Goal: Task Accomplishment & Management: Manage account settings

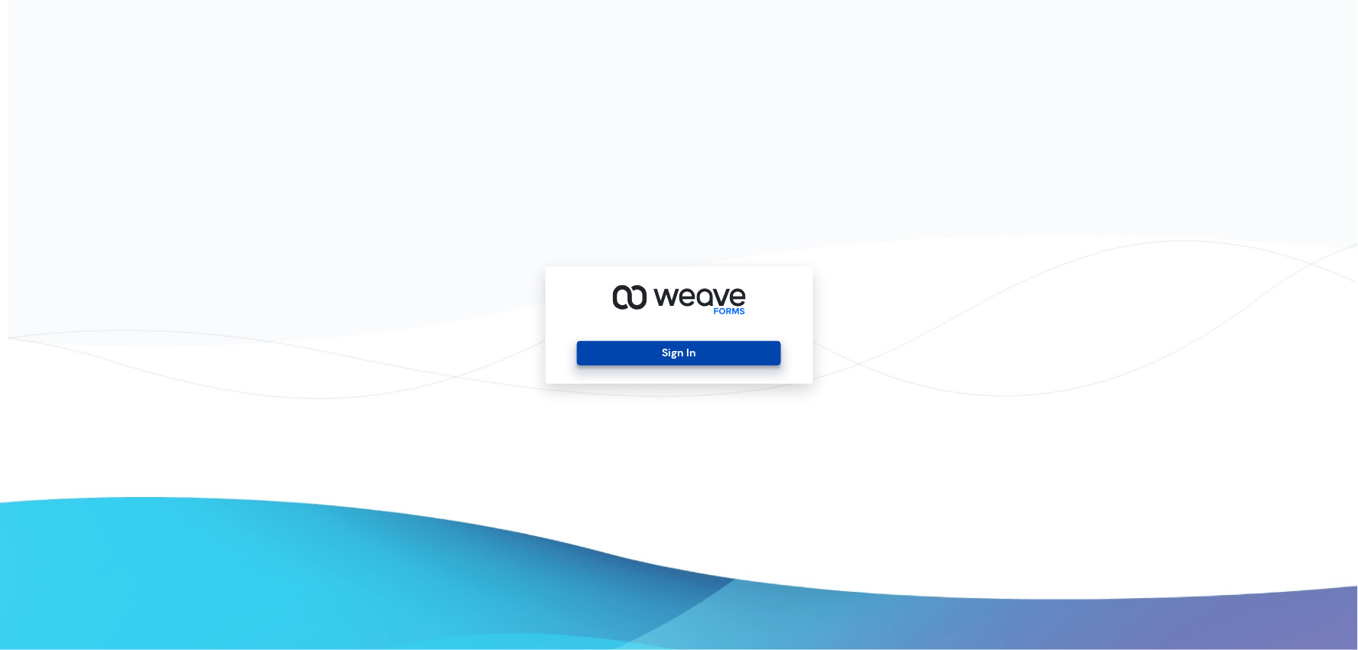
click at [746, 349] on button "Sign In" at bounding box center [679, 353] width 204 height 24
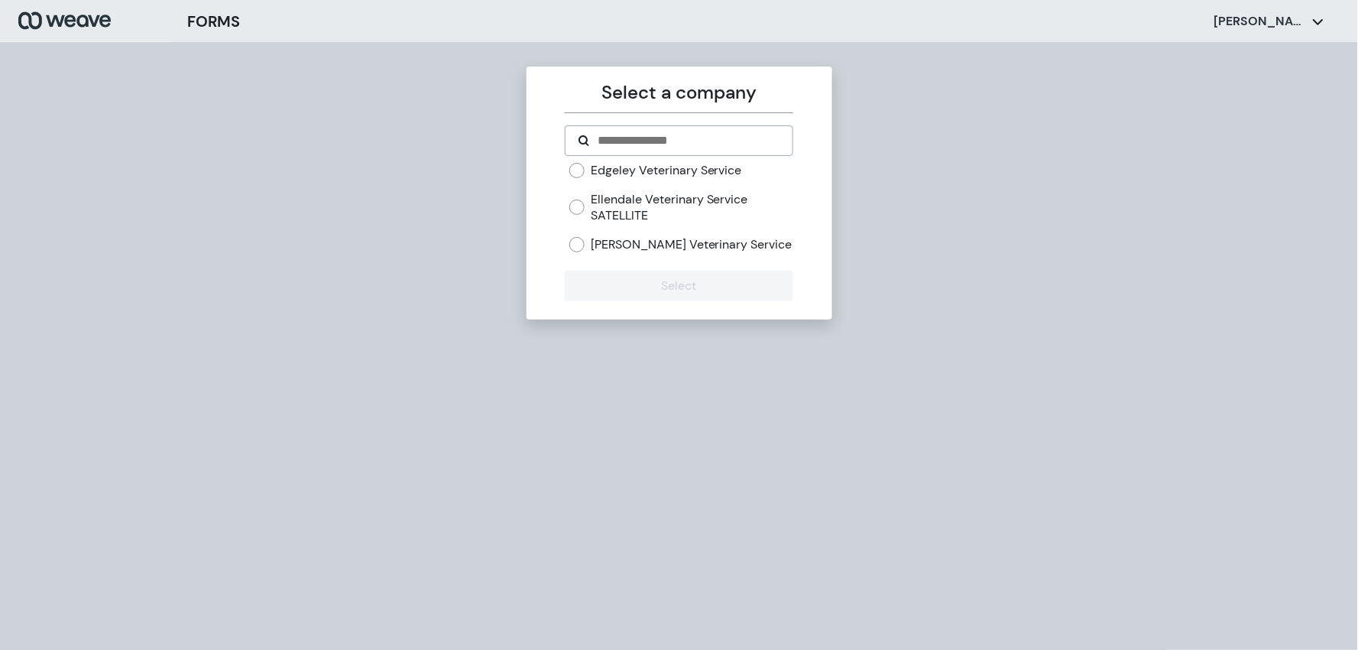
click at [585, 170] on div "Edgeley Veterinary Service" at bounding box center [681, 170] width 224 height 17
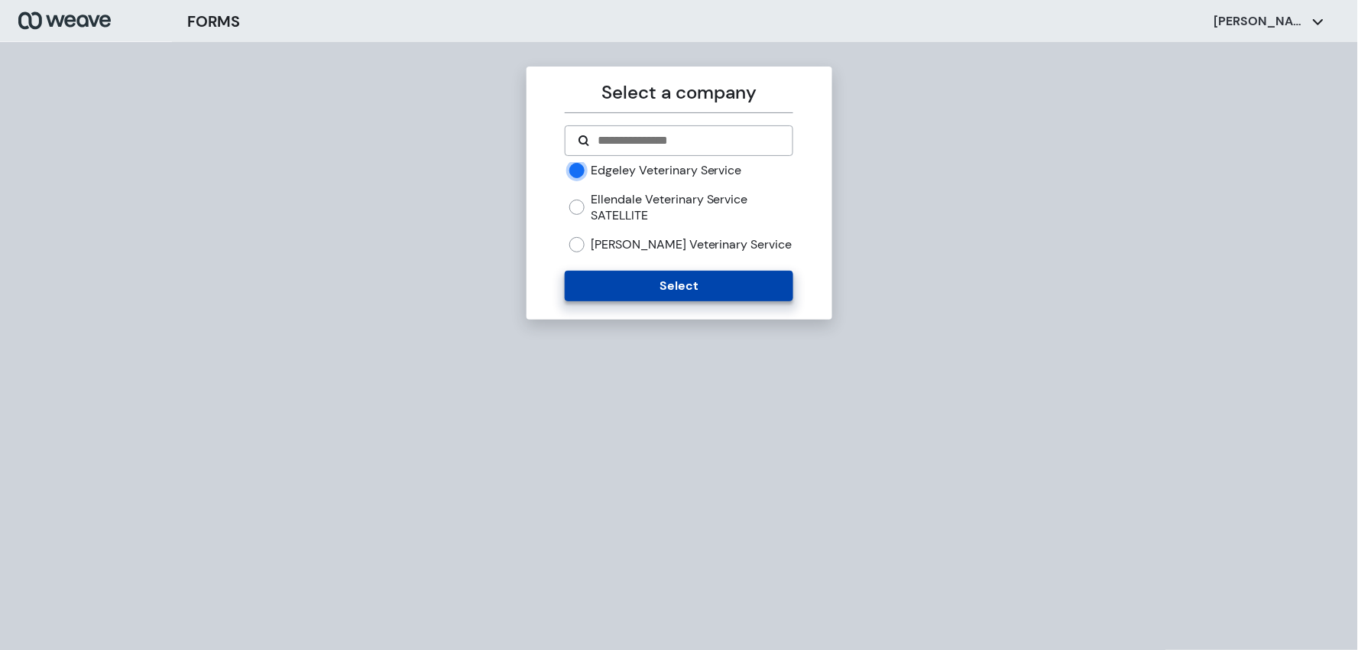
click at [615, 295] on button "Select" at bounding box center [679, 286] width 229 height 31
